Goal: Task Accomplishment & Management: Use online tool/utility

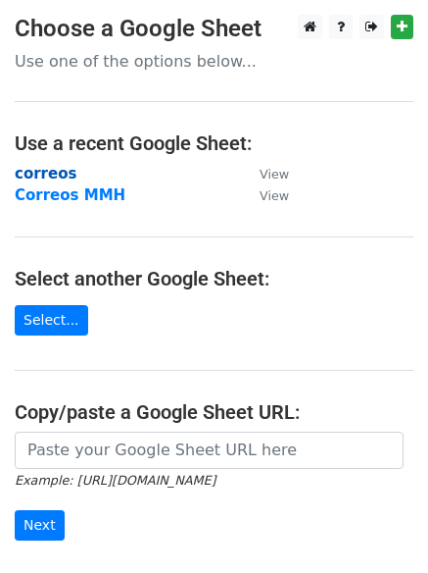
click at [50, 176] on strong "correos" at bounding box center [46, 174] width 62 height 18
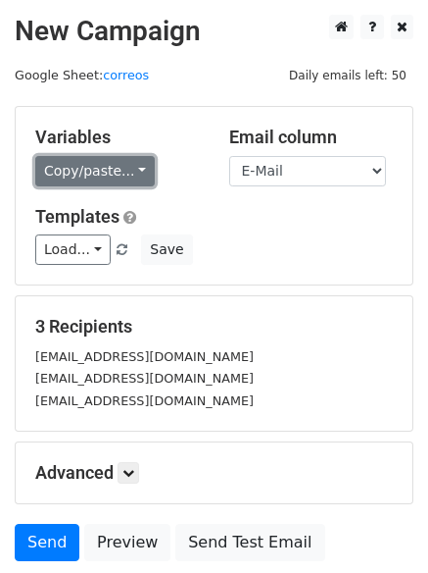
click at [76, 176] on link "Copy/paste..." at bounding box center [95, 171] width 120 height 30
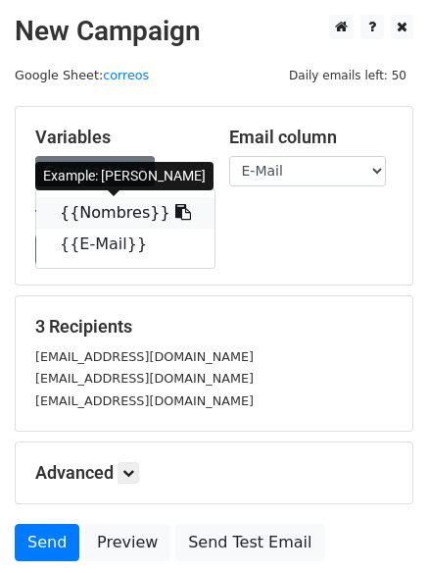
click at [86, 214] on link "{{Nombres}}" at bounding box center [125, 212] width 178 height 31
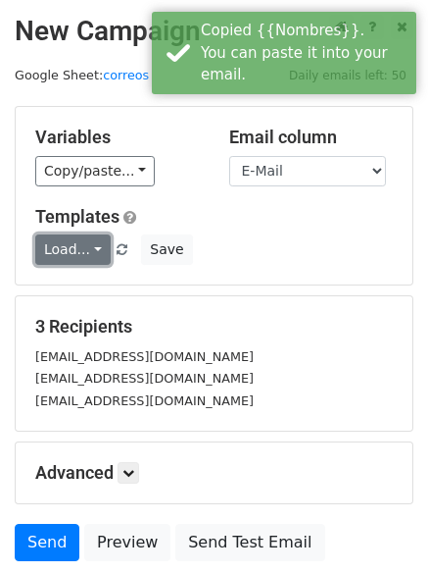
click at [73, 251] on link "Load..." at bounding box center [72, 249] width 75 height 30
click at [67, 299] on link "12k pr" at bounding box center [113, 293] width 155 height 31
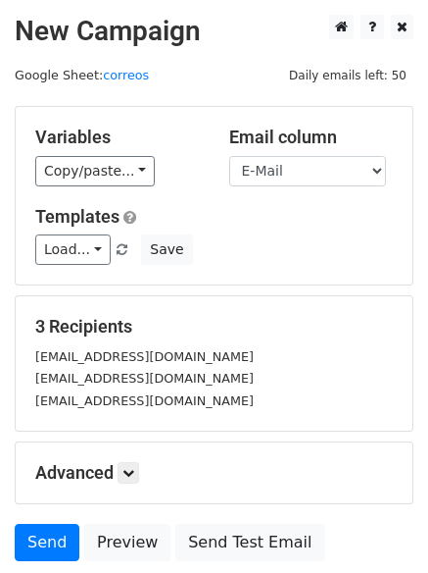
click at [273, 413] on div "3 Recipients mattemiliano1509@gmail.com Feliarteg@gmail.com nataliamayorgab@gma…" at bounding box center [214, 363] width 397 height 134
